Goal: Transaction & Acquisition: Obtain resource

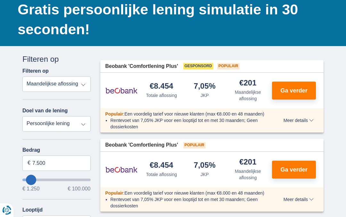
scroll to position [63, 0]
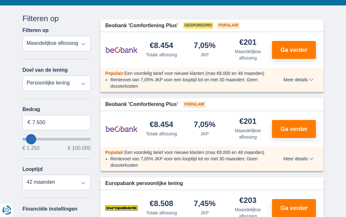
click at [87, 84] on select "Persoonlijke lening Auto Moto / fiets Mobilhome / caravan Renovatie Energie Sch…" at bounding box center [56, 83] width 68 height 15
select select "education"
type input "7.500"
type input "7250"
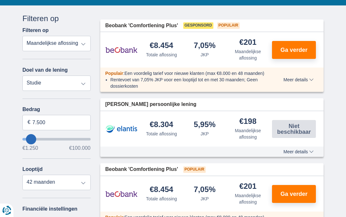
click at [82, 88] on select "Persoonlijke lening Auto Moto / fiets Mobilhome / caravan Renovatie Energie Sch…" at bounding box center [56, 83] width 68 height 15
select select "caravan"
type input "15.000"
type input "15250"
select select "60"
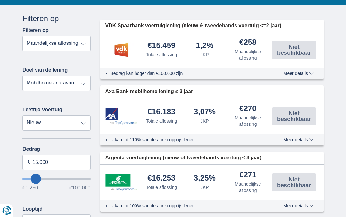
click at [82, 85] on select "Persoonlijke lening Auto Moto / fiets Mobilhome / caravan Renovatie Energie Sch…" at bounding box center [56, 83] width 68 height 15
select select "vehicleLoan"
select select "3-4"
type input "15.000"
type input "15250"
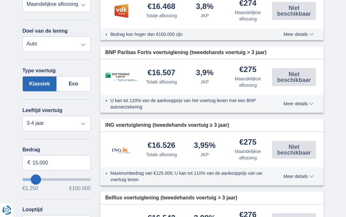
scroll to position [140, 0]
click at [85, 129] on select "Nieuw 0-1 jaar 1-2 jaar 2-3 jaar 3-4 jaar 4-5 jaar 5+ jaar" at bounding box center [56, 123] width 68 height 15
select select "5+"
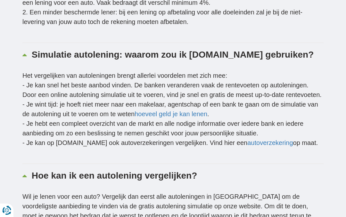
scroll to position [2597, 0]
click at [195, 114] on link "hoeveel geld je kan lenen" at bounding box center [171, 114] width 73 height 7
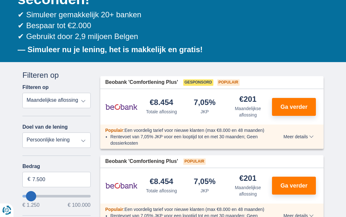
scroll to position [116, 0]
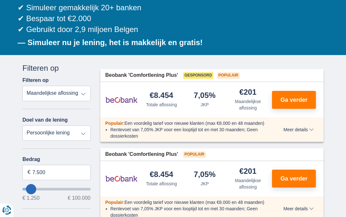
click at [85, 95] on select "Totale aflossing JKP Maandelijkse aflossing" at bounding box center [56, 93] width 68 height 15
click at [85, 135] on select "Persoonlijke lening Auto Moto / fiets Mobilhome / caravan Renovatie Energie Sch…" at bounding box center [56, 133] width 68 height 15
select select "vehicleLoan"
select select "3-4"
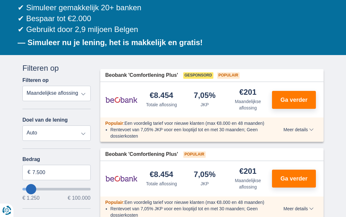
type input "15.000"
type input "15250"
select select "60"
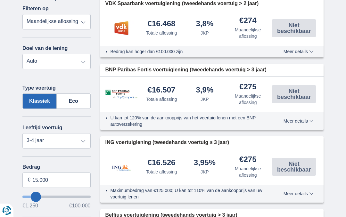
scroll to position [190, 0]
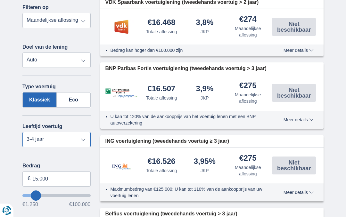
click at [81, 143] on select "Nieuw 0-1 jaar 1-2 jaar 2-3 jaar 3-4 jaar 4-5 jaar 5+ jaar" at bounding box center [56, 139] width 68 height 15
select select "5+"
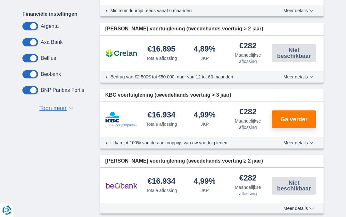
scroll to position [439, 0]
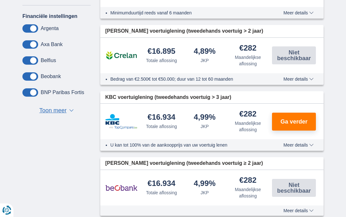
click at [311, 121] on button "Ga verder" at bounding box center [294, 122] width 44 height 18
